Goal: Task Accomplishment & Management: Manage account settings

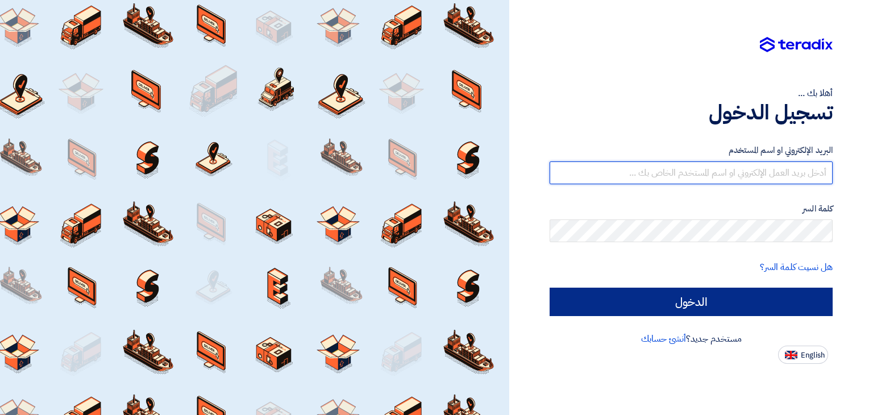
type input "[EMAIL_ADDRESS][PERSON_NAME][DOMAIN_NAME]"
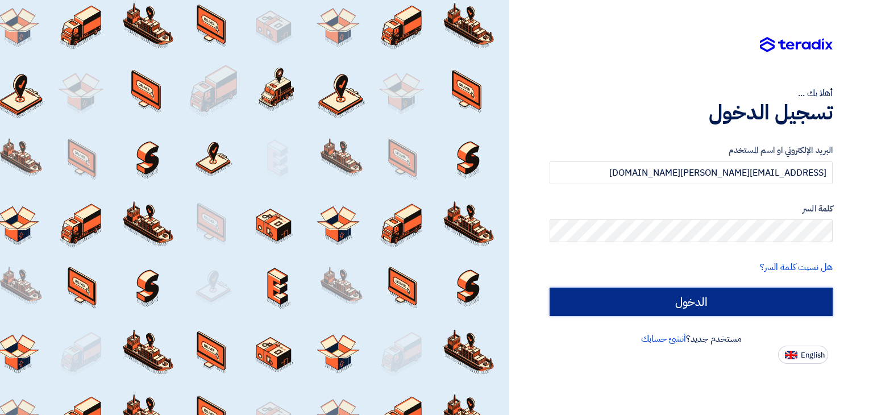
click at [764, 295] on input "الدخول" at bounding box center [690, 302] width 283 height 28
click at [714, 305] on input "الدخول" at bounding box center [690, 302] width 283 height 28
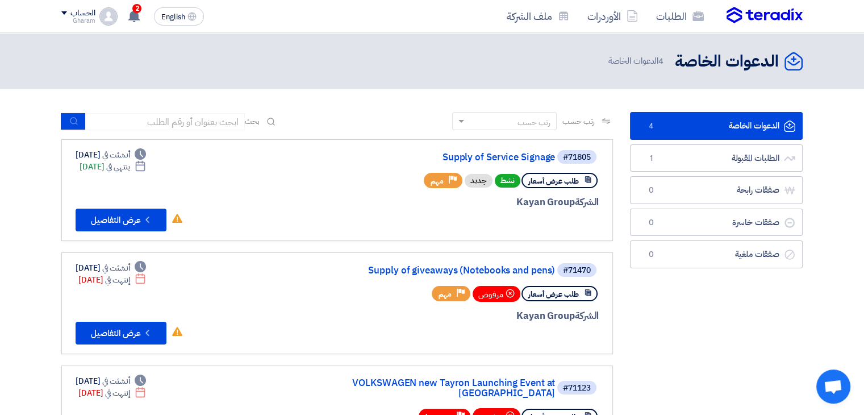
click at [248, 176] on div "#71805 Supply of Service Signage طلب عرض أسعار نشط جديد Priority مهم الشركة Kay…" at bounding box center [337, 190] width 523 height 82
click at [102, 209] on button "Check details عرض التفاصيل" at bounding box center [121, 220] width 91 height 23
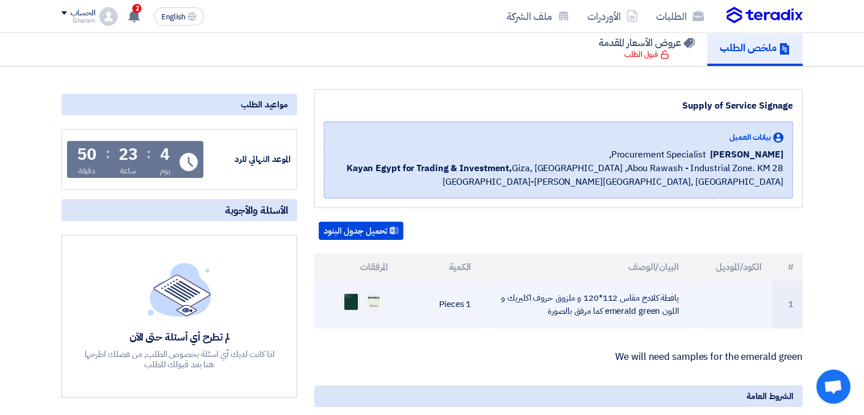
scroll to position [227, 0]
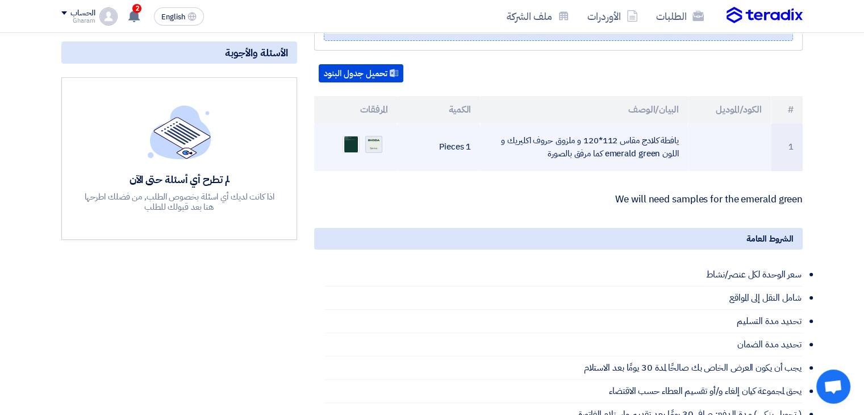
click at [372, 149] on img at bounding box center [374, 144] width 16 height 16
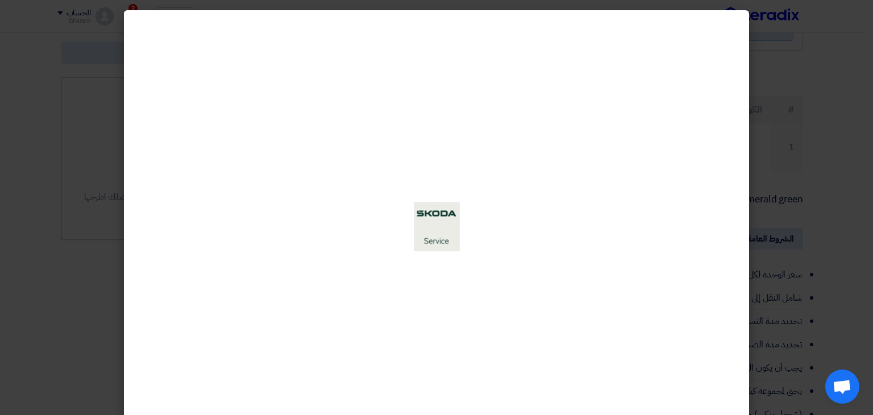
click at [763, 235] on modal-container at bounding box center [436, 207] width 873 height 415
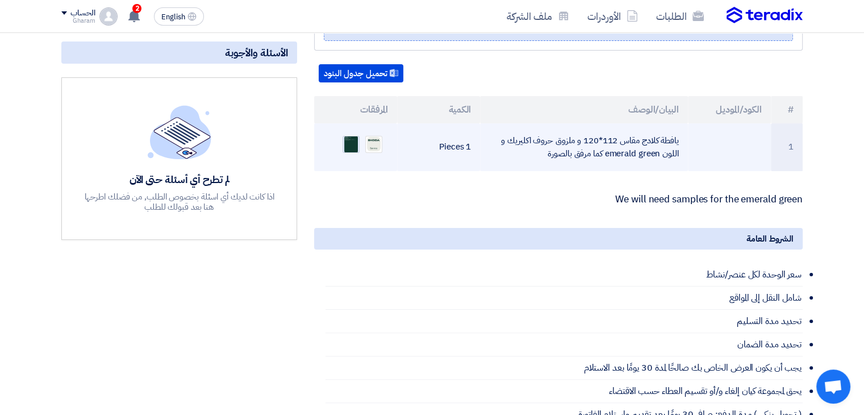
click at [354, 138] on img at bounding box center [351, 145] width 16 height 22
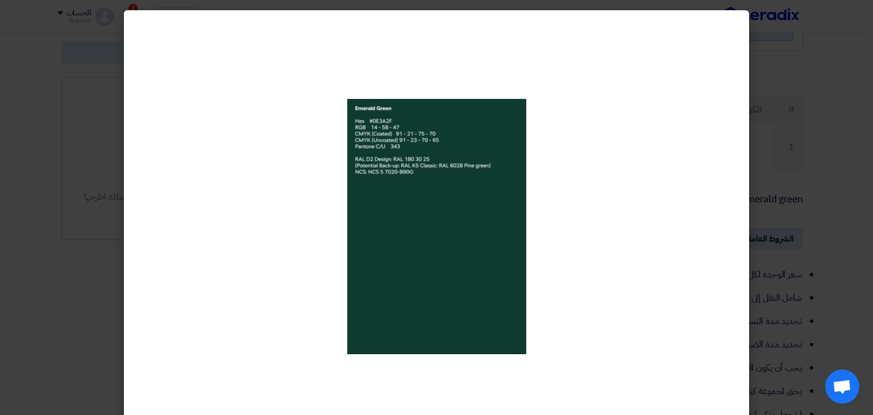
click at [702, 110] on div at bounding box center [436, 226] width 625 height 433
click at [776, 122] on modal-container at bounding box center [436, 207] width 873 height 415
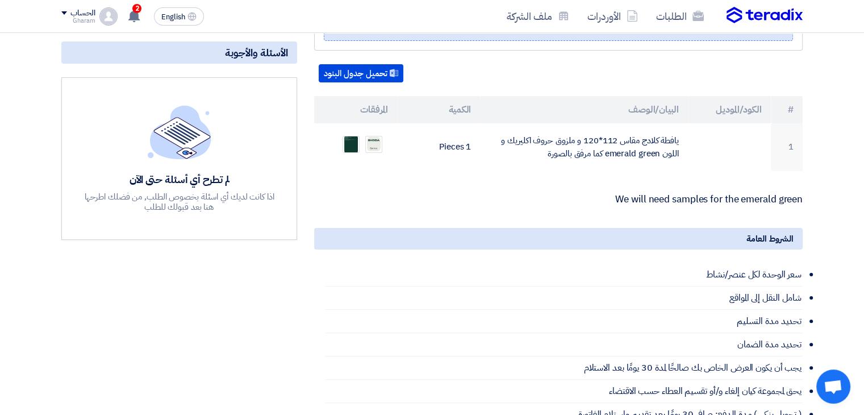
scroll to position [0, 0]
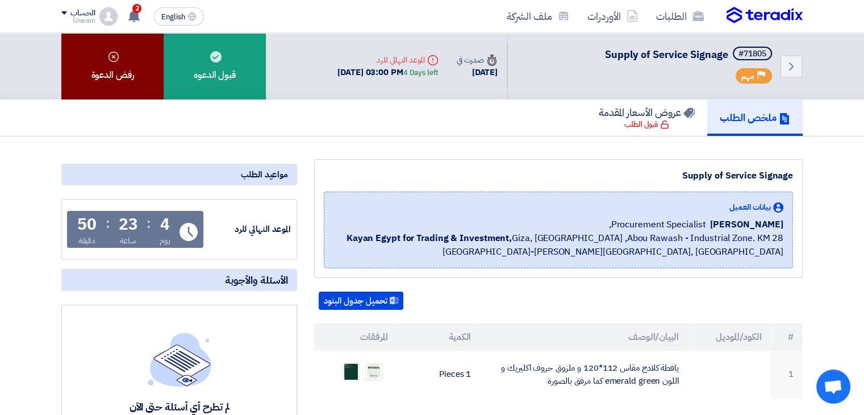
click at [127, 65] on div "رفض الدعوة" at bounding box center [112, 66] width 102 height 66
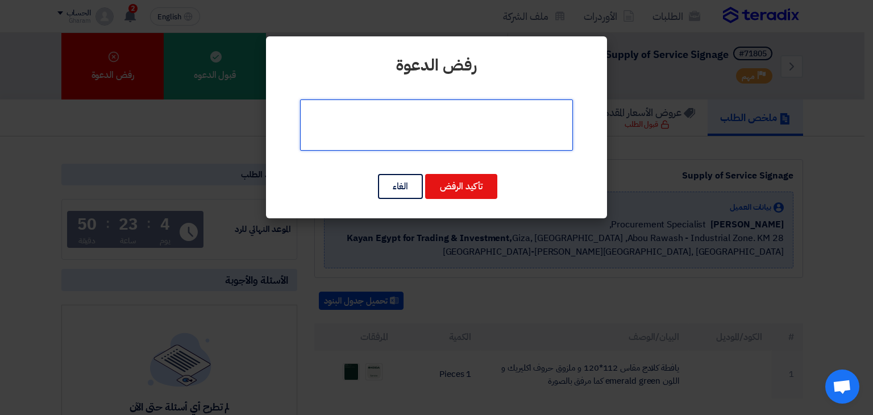
click at [445, 122] on textarea at bounding box center [436, 124] width 273 height 51
drag, startPoint x: 400, startPoint y: 117, endPoint x: 343, endPoint y: 113, distance: 57.6
click at [344, 113] on textarea at bounding box center [436, 124] width 273 height 51
click at [402, 112] on textarea at bounding box center [436, 124] width 273 height 51
type textarea "not a production company"
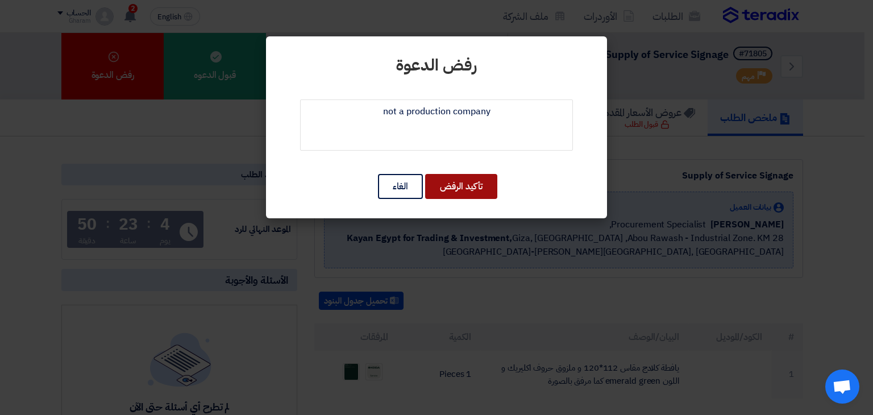
click at [480, 190] on button "تأكيد الرفض" at bounding box center [461, 186] width 72 height 25
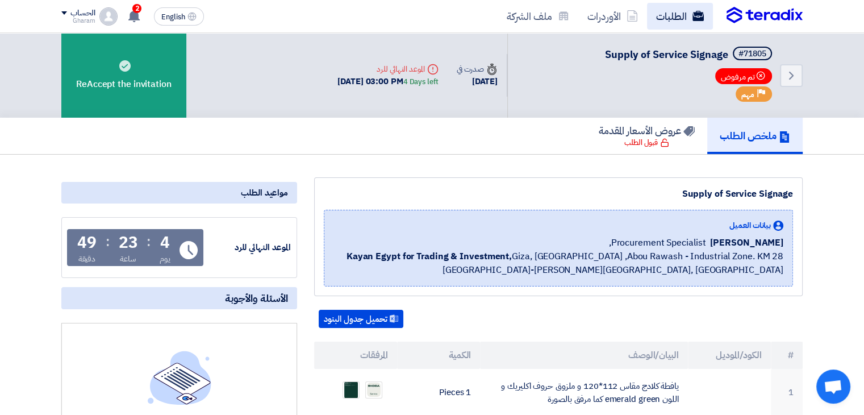
click at [685, 14] on link "الطلبات" at bounding box center [680, 16] width 66 height 27
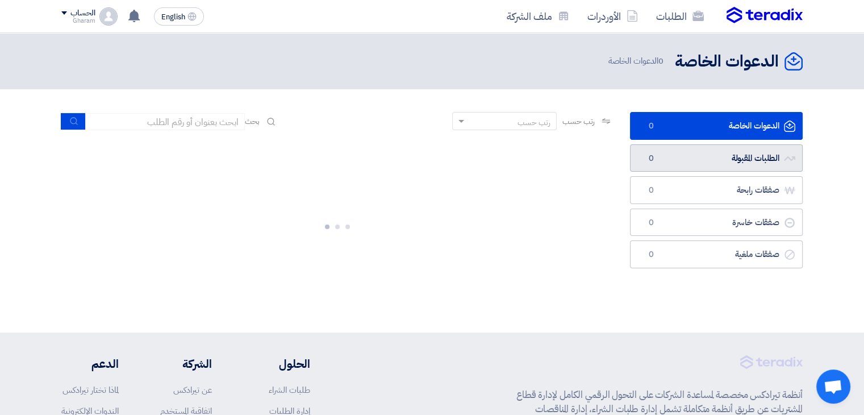
click at [686, 155] on link "الطلبات المقبولة الطلبات المقبولة 0" at bounding box center [716, 158] width 173 height 28
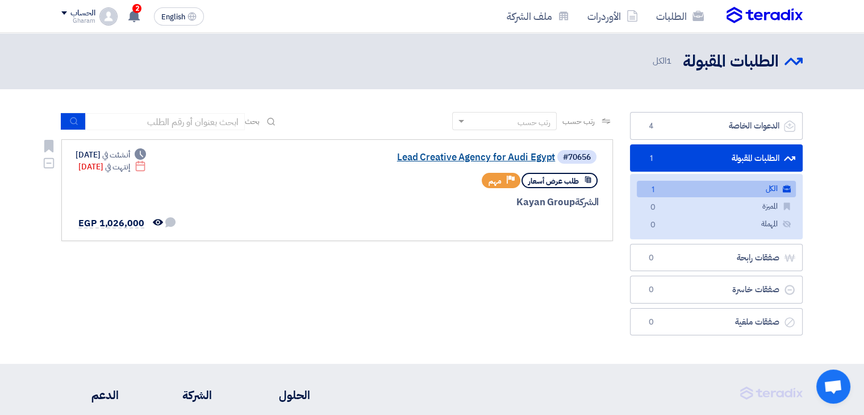
click at [468, 155] on link "Lead Creative Agency for Audi Egypt" at bounding box center [441, 157] width 227 height 10
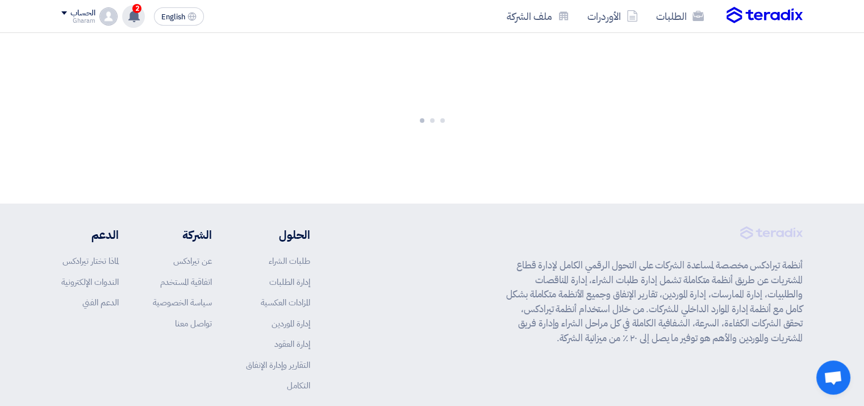
click at [135, 20] on icon at bounding box center [134, 16] width 13 height 13
